Goal: Find specific page/section: Find specific page/section

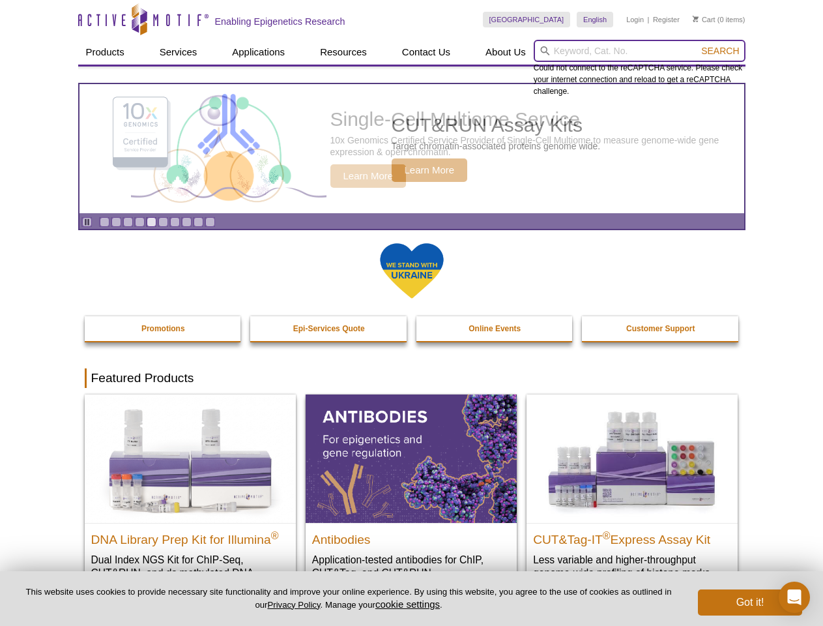
click at [640, 51] on input "search" at bounding box center [640, 51] width 212 height 22
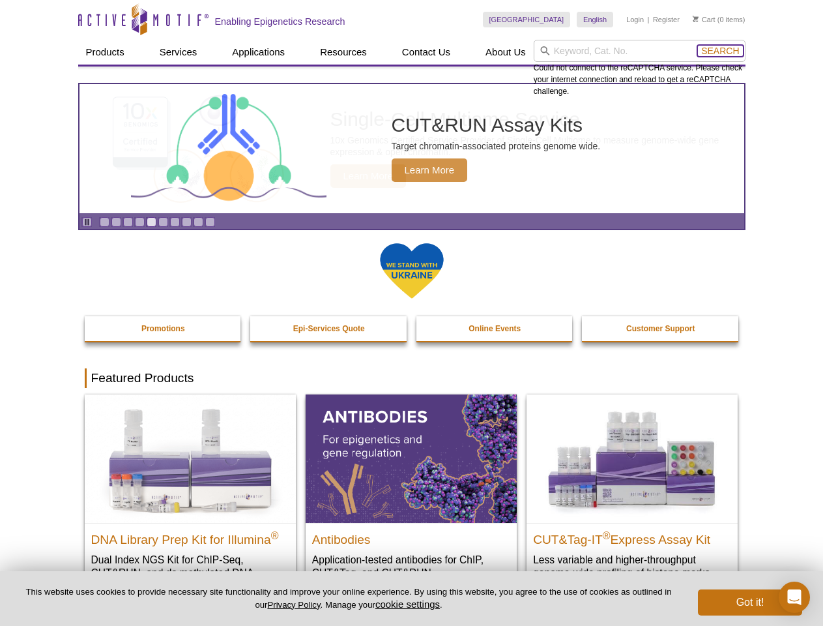
click at [720, 51] on span "Search" at bounding box center [720, 51] width 38 height 10
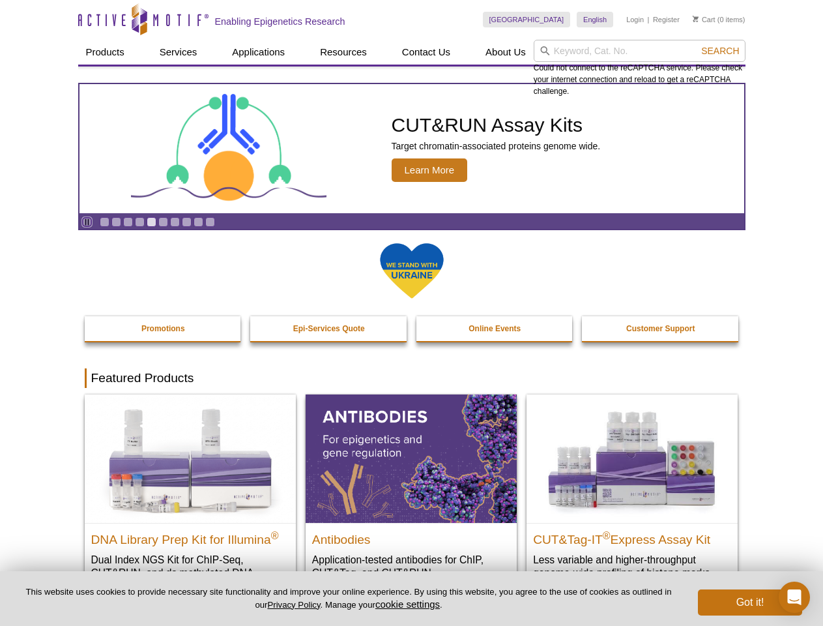
click at [87, 222] on icon "Pause" at bounding box center [87, 222] width 8 height 8
click at [104, 222] on link "Go to slide 1" at bounding box center [105, 222] width 10 height 10
click at [116, 222] on link "Go to slide 2" at bounding box center [116, 222] width 10 height 10
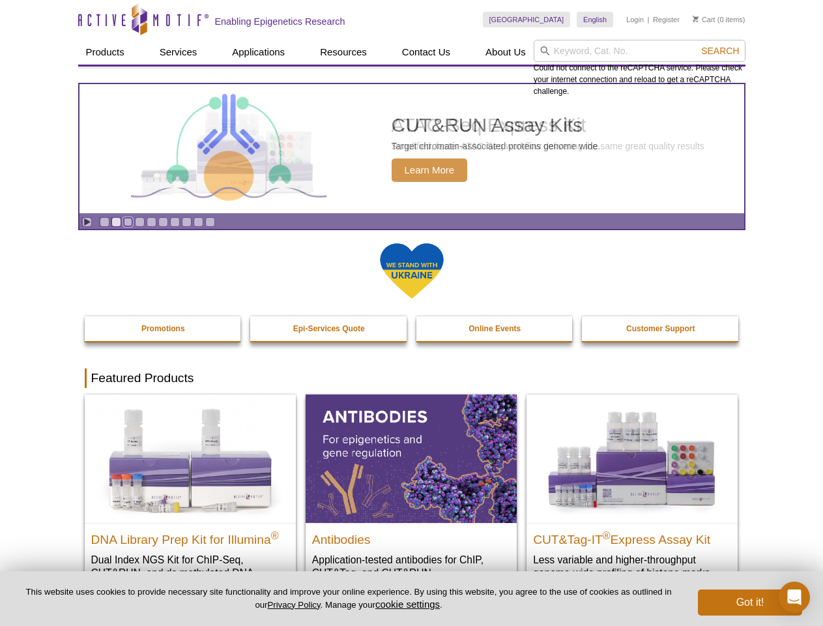
click at [128, 222] on link "Go to slide 3" at bounding box center [128, 222] width 10 height 10
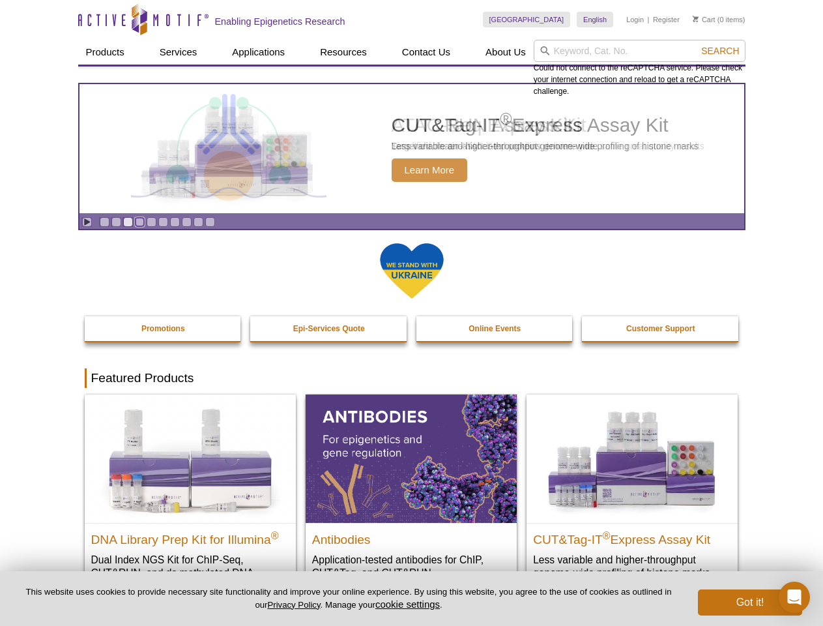
click at [140, 222] on link "Go to slide 4" at bounding box center [140, 222] width 10 height 10
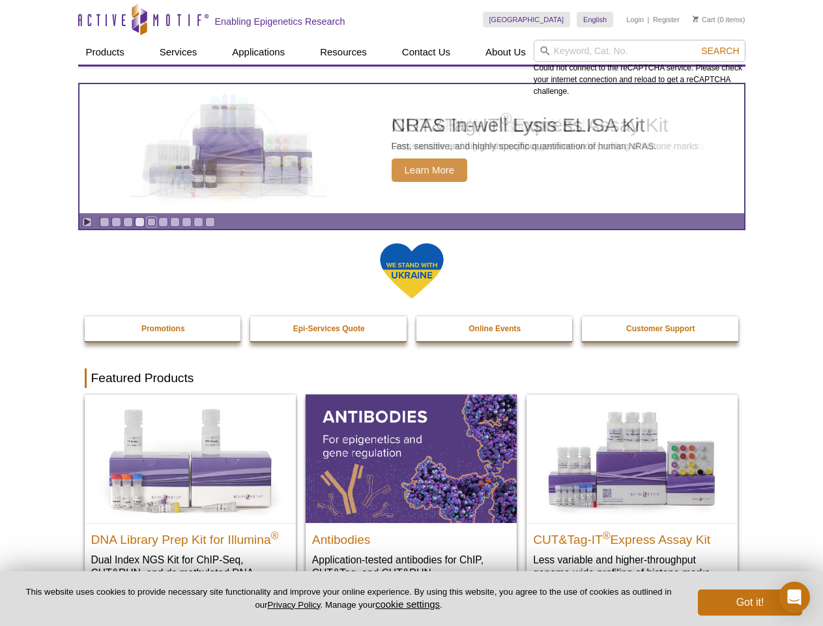
click at [151, 222] on link "Go to slide 5" at bounding box center [152, 222] width 10 height 10
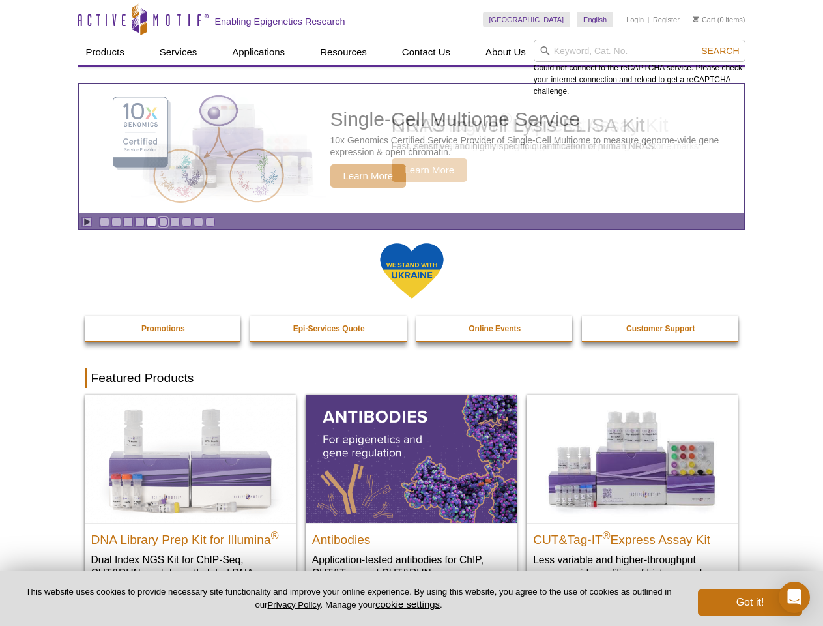
click at [163, 222] on link "Go to slide 6" at bounding box center [163, 222] width 10 height 10
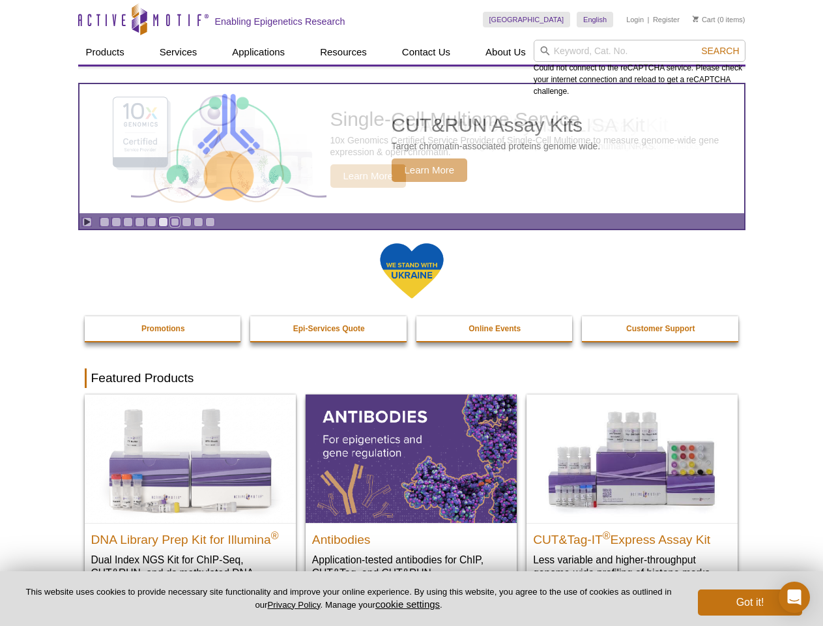
click at [175, 222] on link "Go to slide 7" at bounding box center [175, 222] width 10 height 10
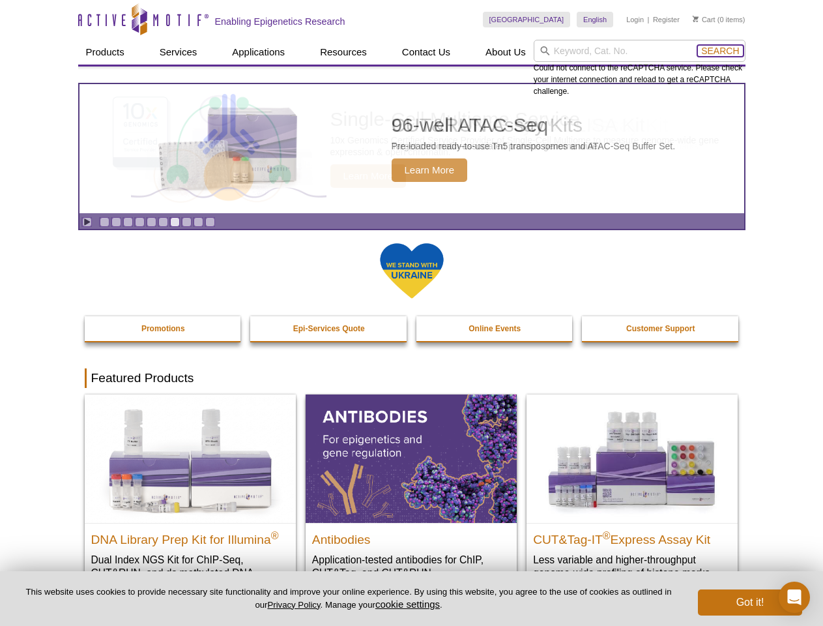
click at [720, 51] on span "Search" at bounding box center [720, 51] width 38 height 10
